Goal: Navigation & Orientation: Find specific page/section

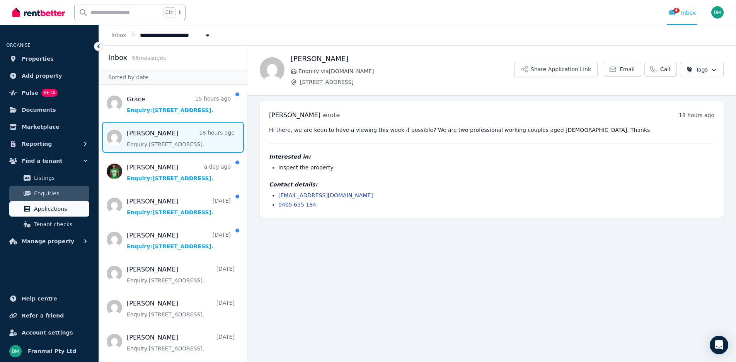
click at [50, 208] on span "Applications" at bounding box center [60, 208] width 52 height 9
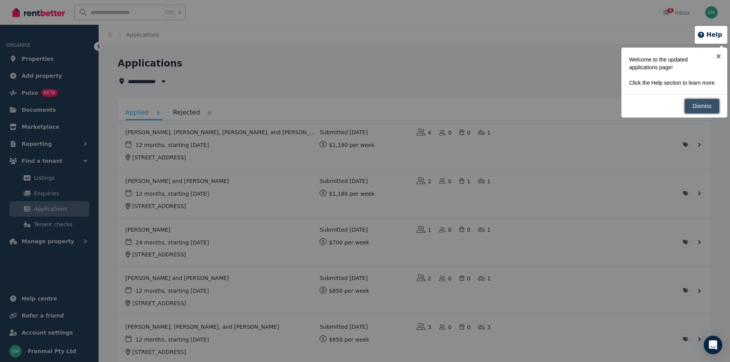
drag, startPoint x: 703, startPoint y: 106, endPoint x: 721, endPoint y: 113, distance: 18.9
click at [704, 106] on link "Dismiss" at bounding box center [701, 106] width 35 height 15
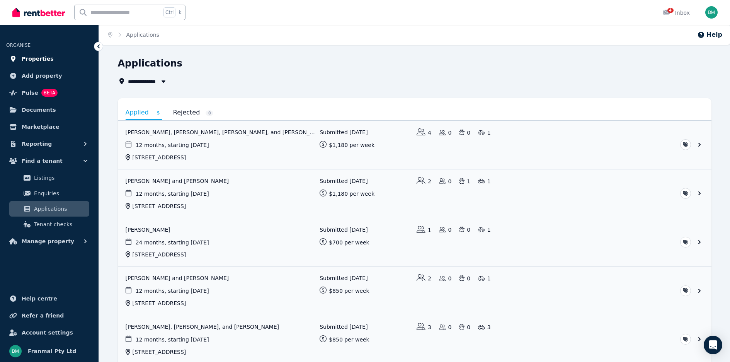
click at [43, 60] on span "Properties" at bounding box center [38, 58] width 32 height 9
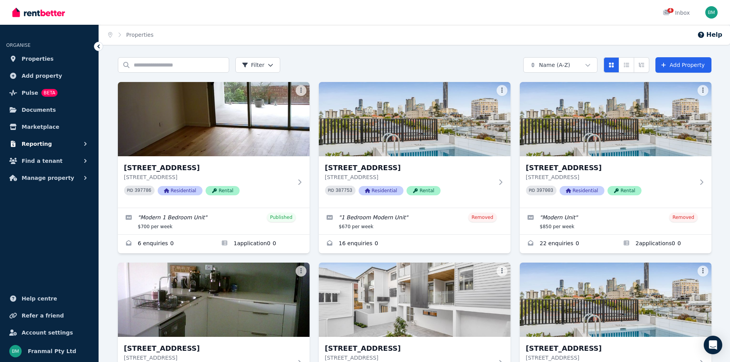
click at [22, 143] on span "Reporting" at bounding box center [37, 143] width 30 height 9
click at [80, 192] on button "Find a tenant" at bounding box center [49, 192] width 86 height 15
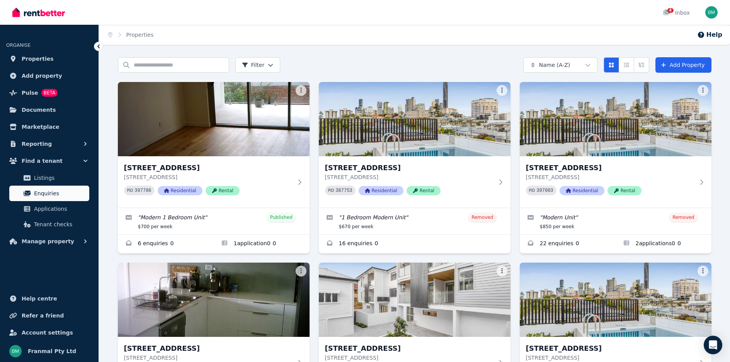
click at [42, 190] on span "Enquiries" at bounding box center [60, 193] width 52 height 9
